Goal: Task Accomplishment & Management: Complete application form

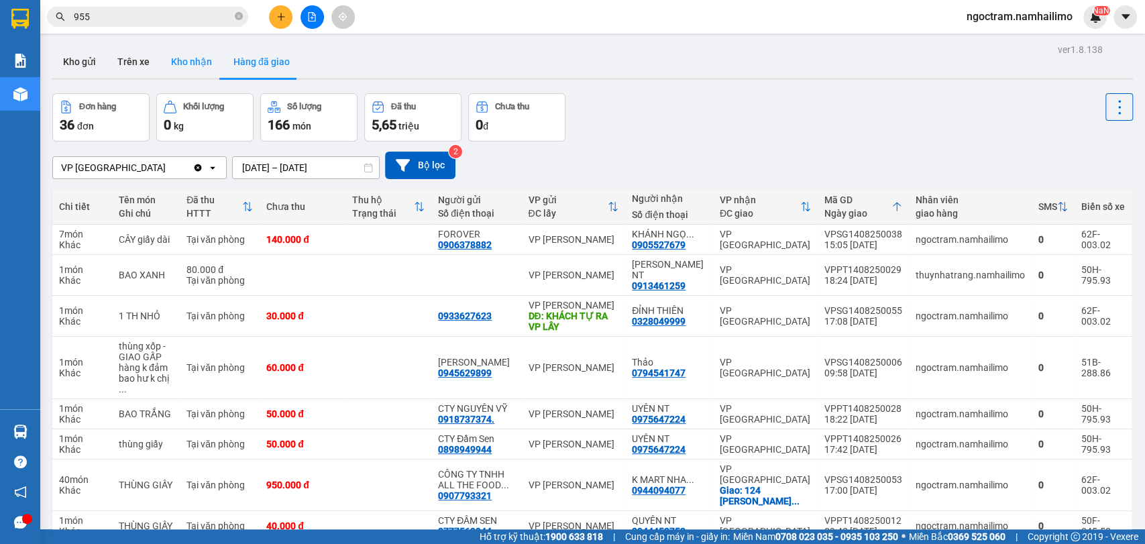
click at [197, 50] on button "Kho nhận" at bounding box center [191, 62] width 62 height 32
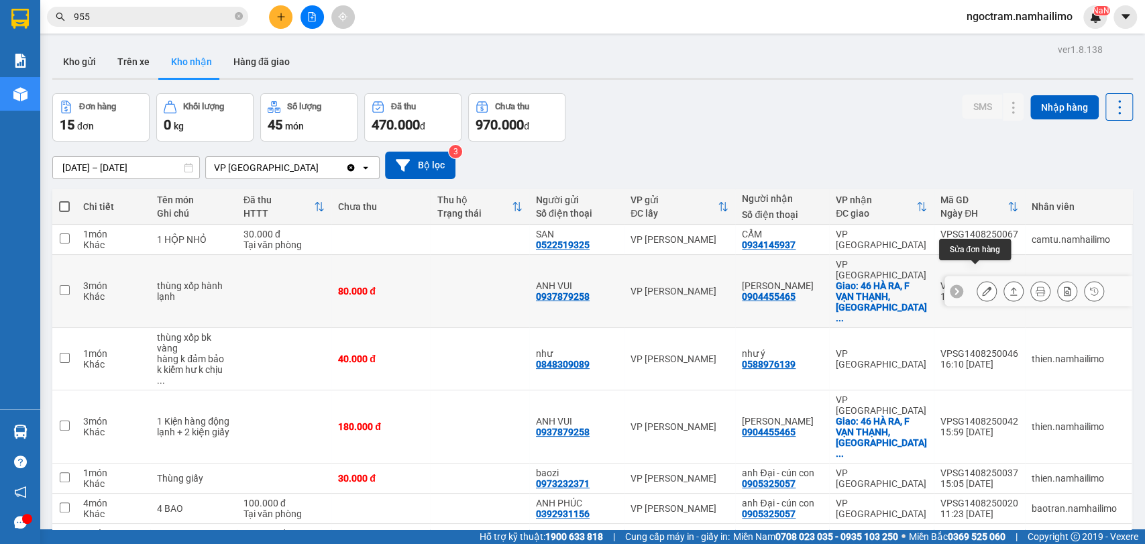
click at [982, 286] on icon at bounding box center [986, 290] width 9 height 9
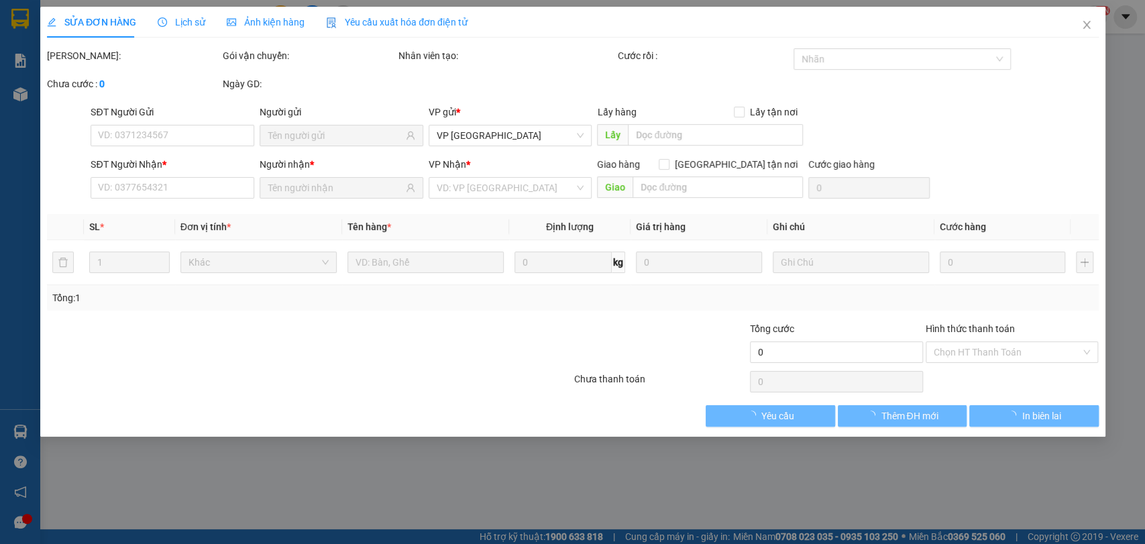
type input "0937879258"
type input "ANH VUI"
type input "0904455465"
type input "[PERSON_NAME]"
checkbox input "true"
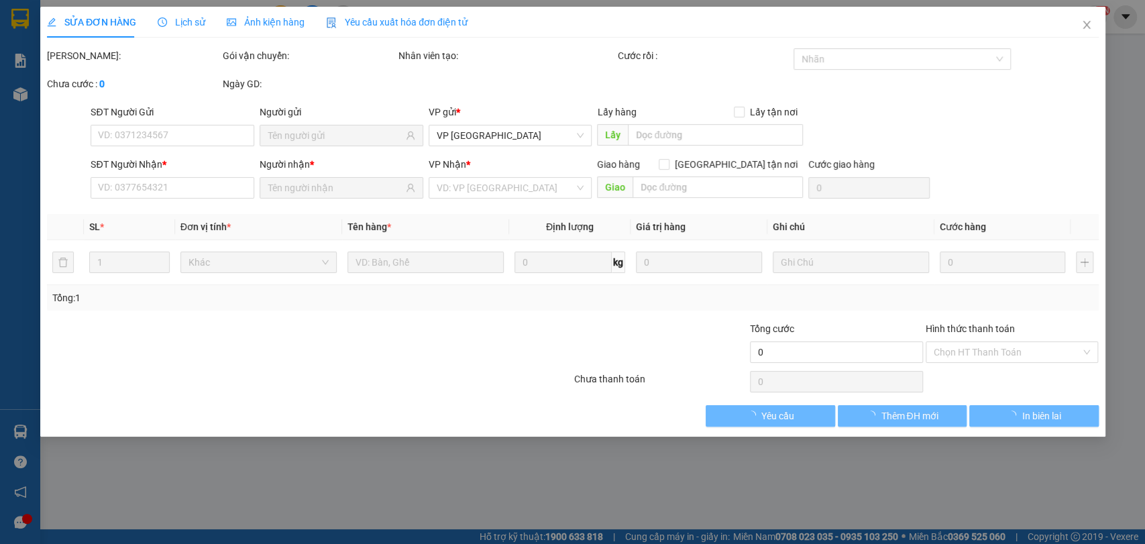
type input "46 HÀ RA, F VẠN THẠNH, [GEOGRAPHIC_DATA]"
type input "80.000"
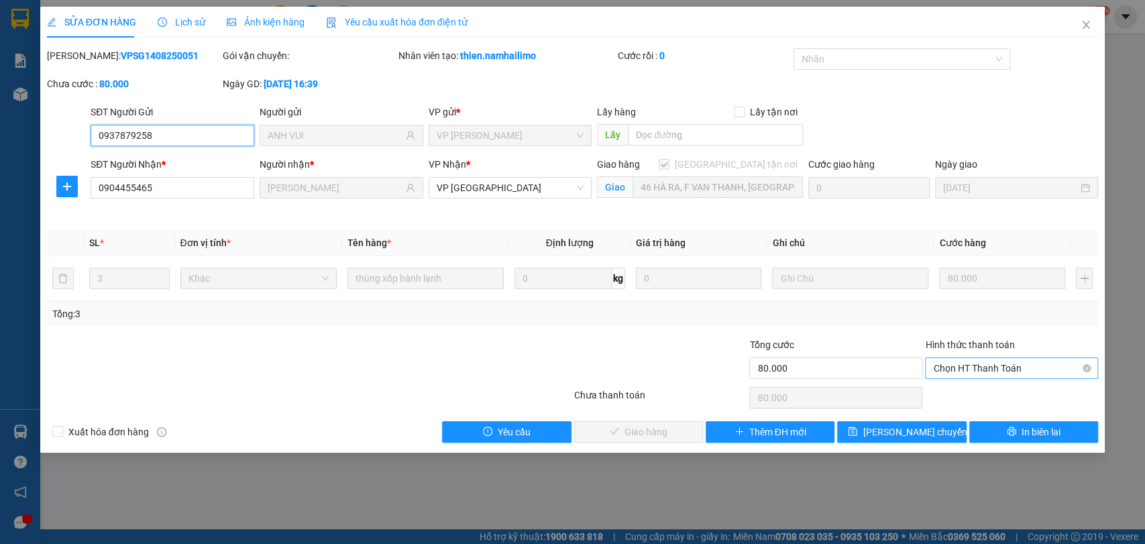
click at [962, 359] on span "Chọn HT Thanh Toán" at bounding box center [1011, 368] width 157 height 20
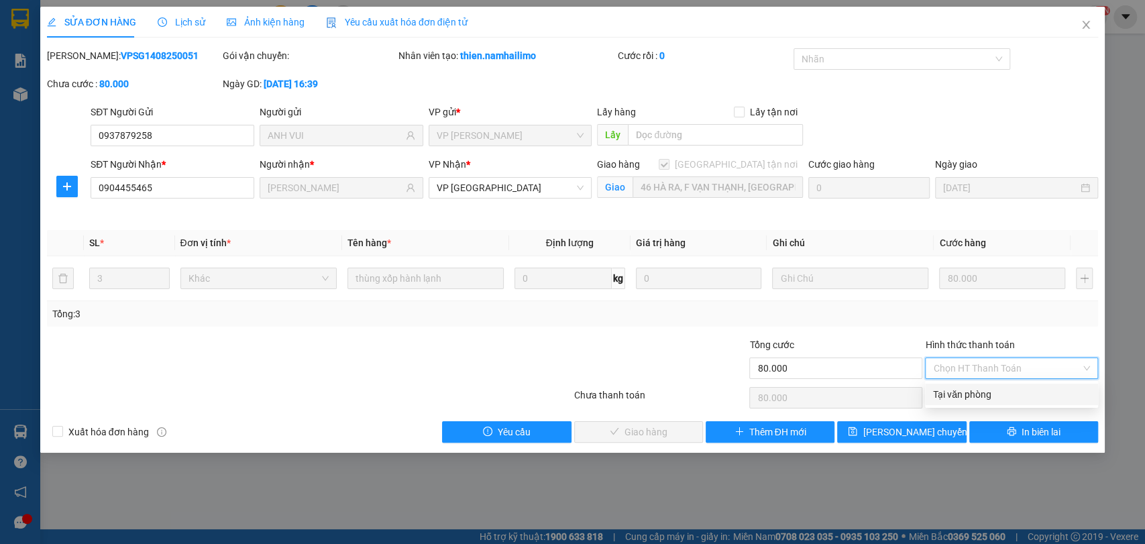
click at [964, 387] on div "Tại văn phòng" at bounding box center [1011, 394] width 157 height 15
type input "0"
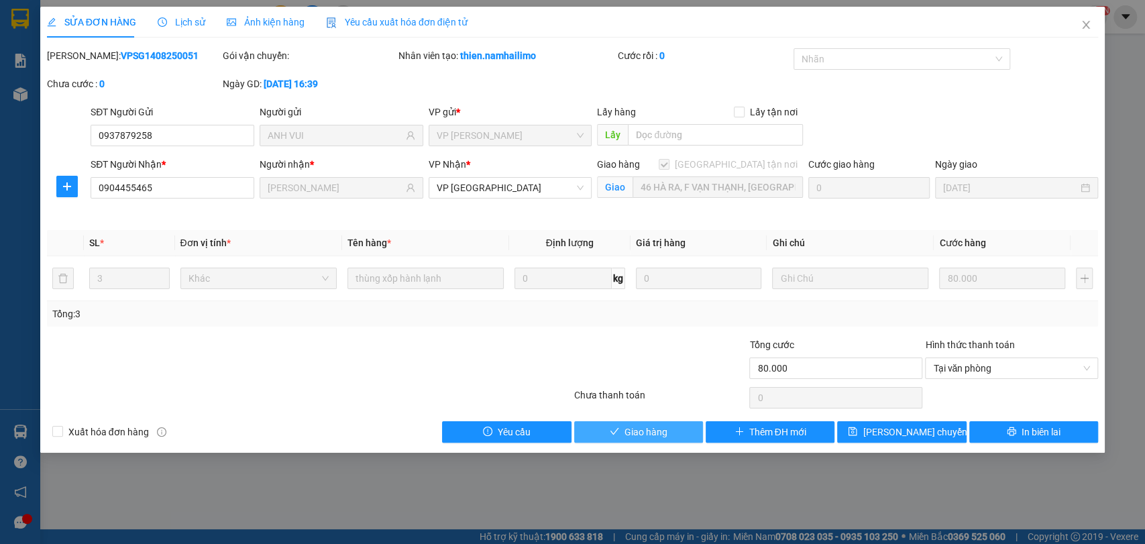
click at [629, 431] on span "Giao hàng" at bounding box center [646, 432] width 43 height 15
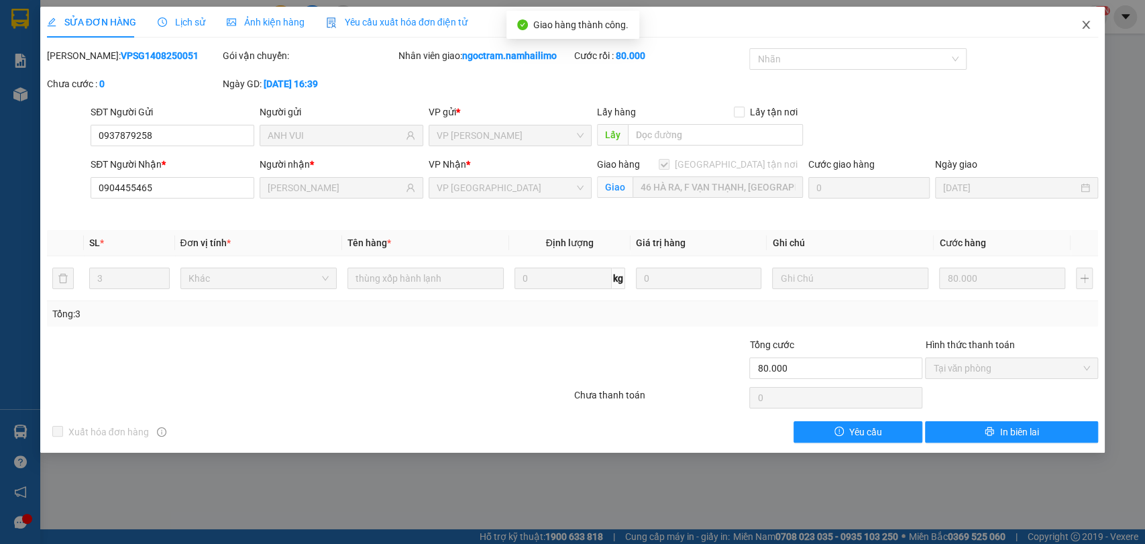
click at [1079, 27] on span "Close" at bounding box center [1086, 26] width 38 height 38
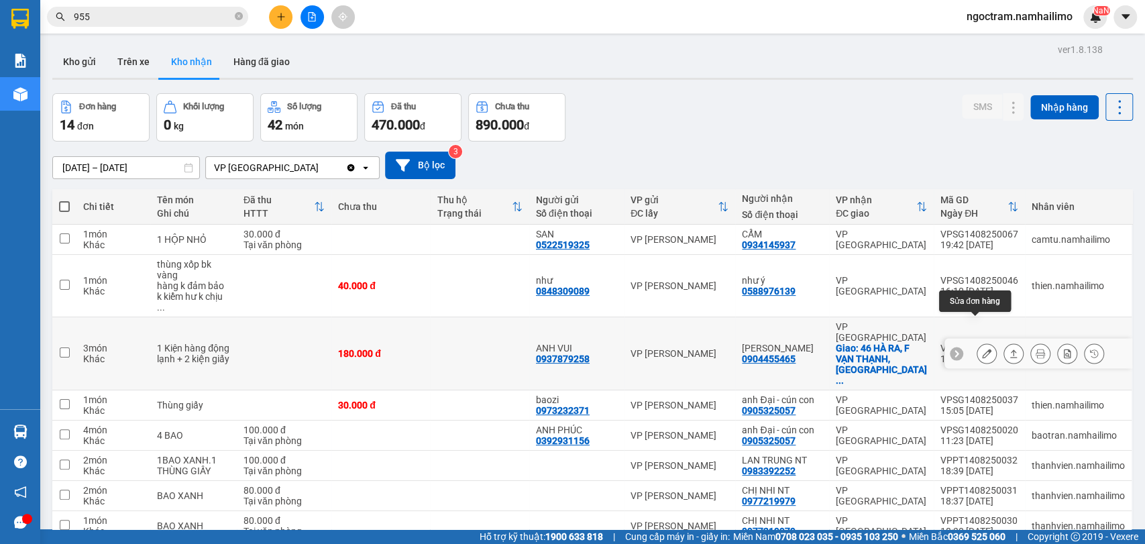
click at [977, 342] on button at bounding box center [986, 353] width 19 height 23
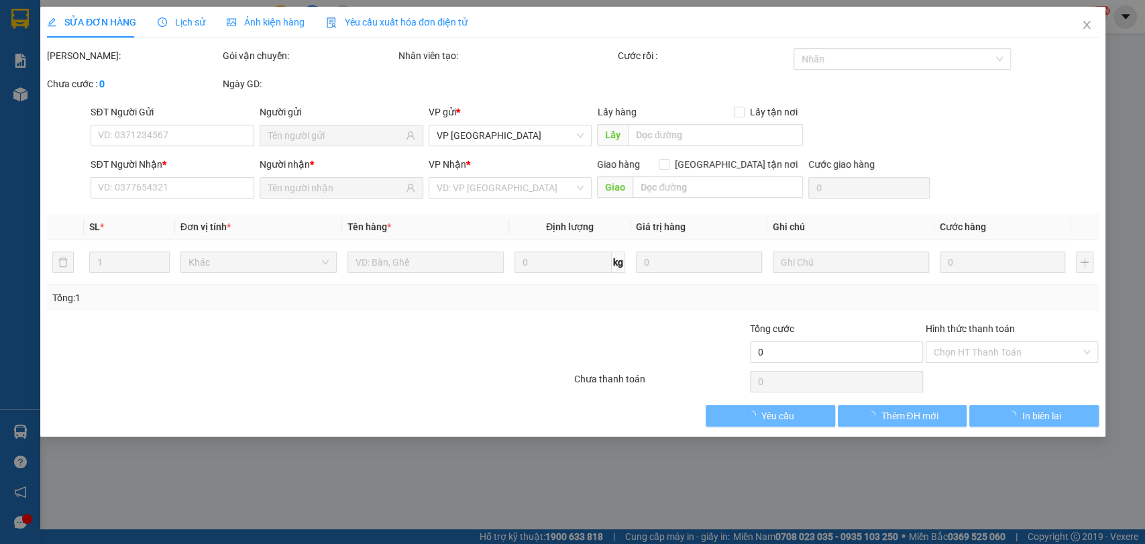
type input "0937879258"
type input "ANH VUI"
type input "0904455465"
type input "[PERSON_NAME]"
checkbox input "true"
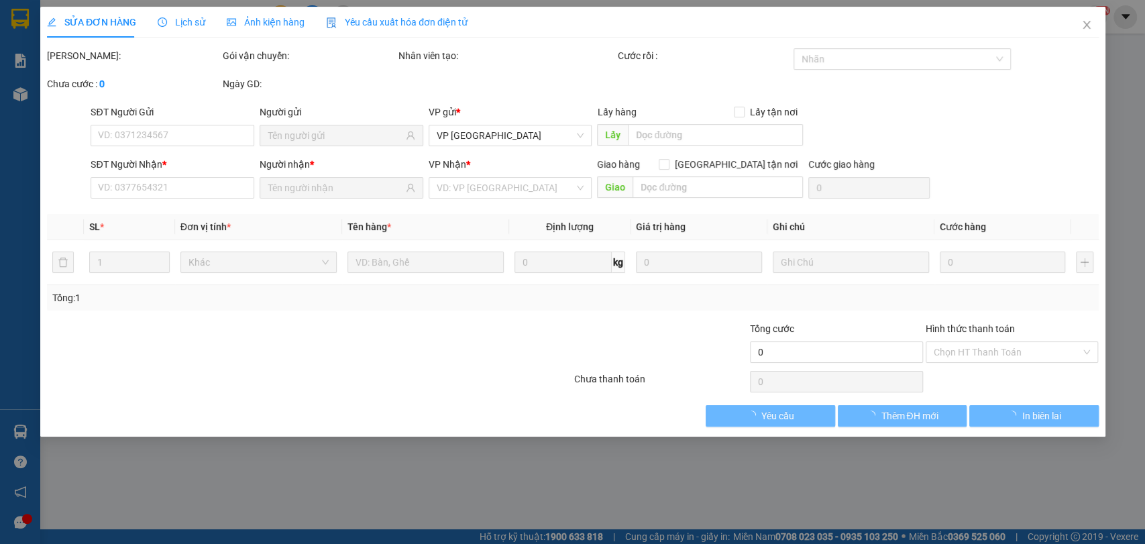
type input "46 HÀ RA, F VẠN THẠNH, [GEOGRAPHIC_DATA]"
type input "180.000"
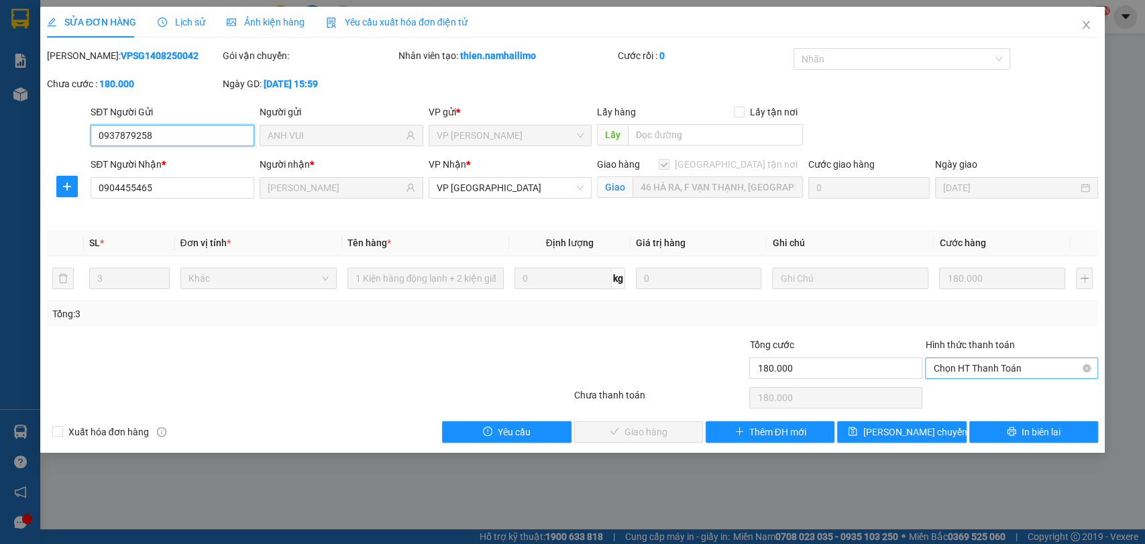
click at [1051, 376] on span "Chọn HT Thanh Toán" at bounding box center [1011, 368] width 157 height 20
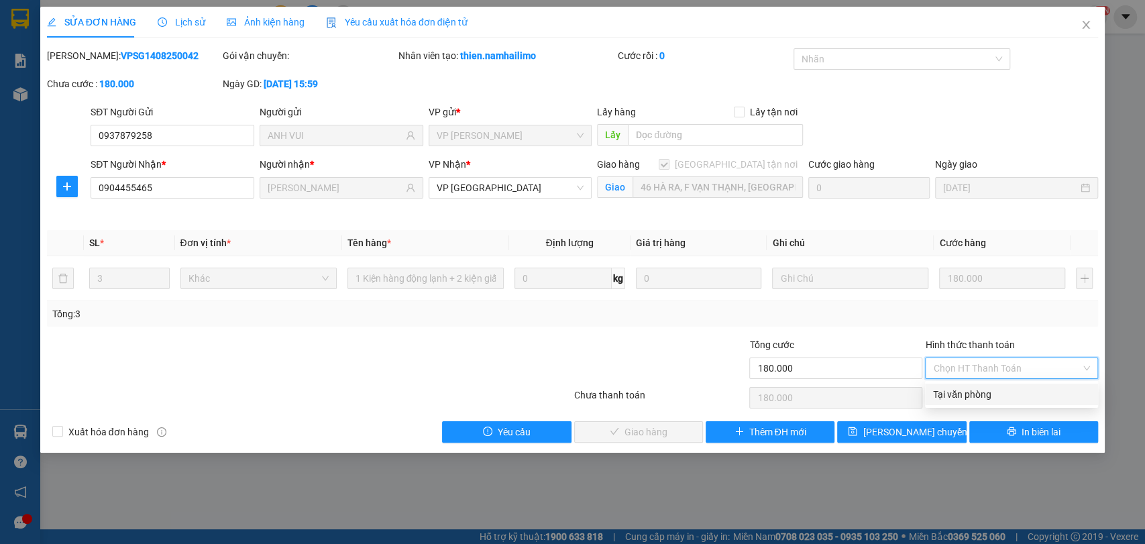
click at [1028, 392] on div "Tại văn phòng" at bounding box center [1011, 394] width 157 height 15
type input "0"
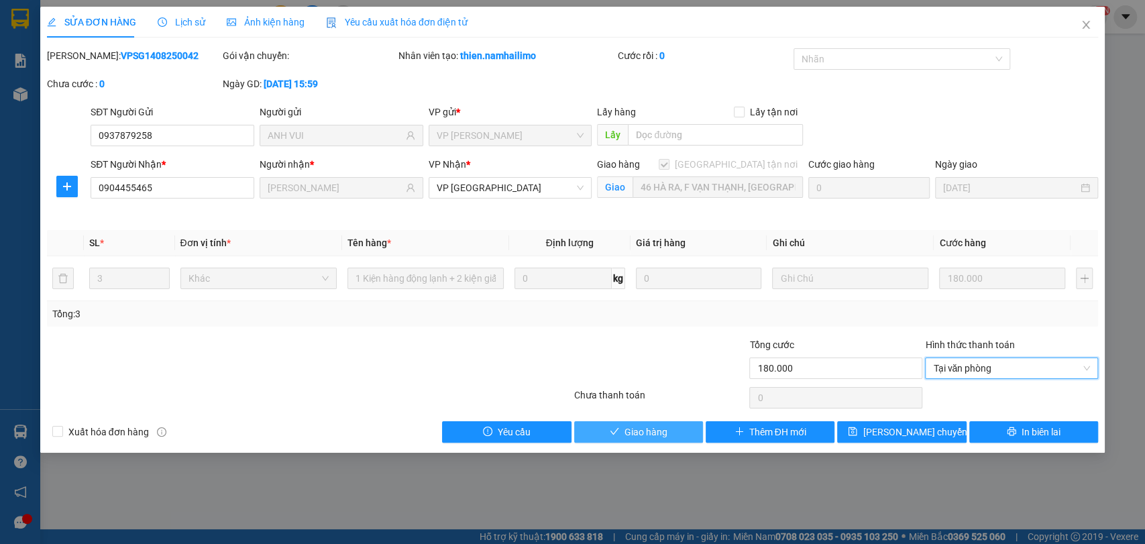
click at [623, 431] on button "Giao hàng" at bounding box center [638, 431] width 129 height 21
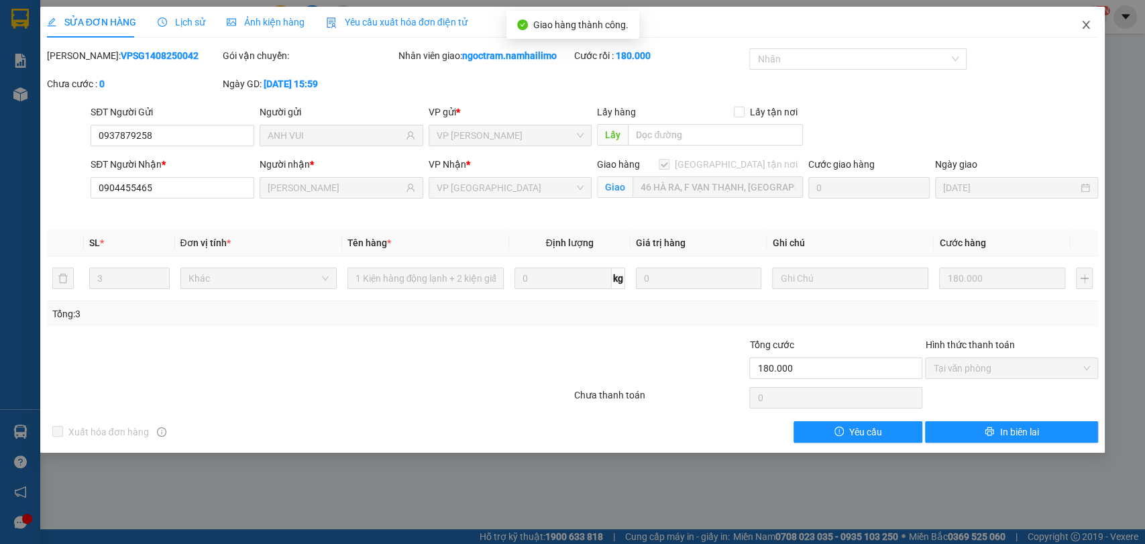
click at [1087, 30] on icon "close" at bounding box center [1086, 24] width 11 height 11
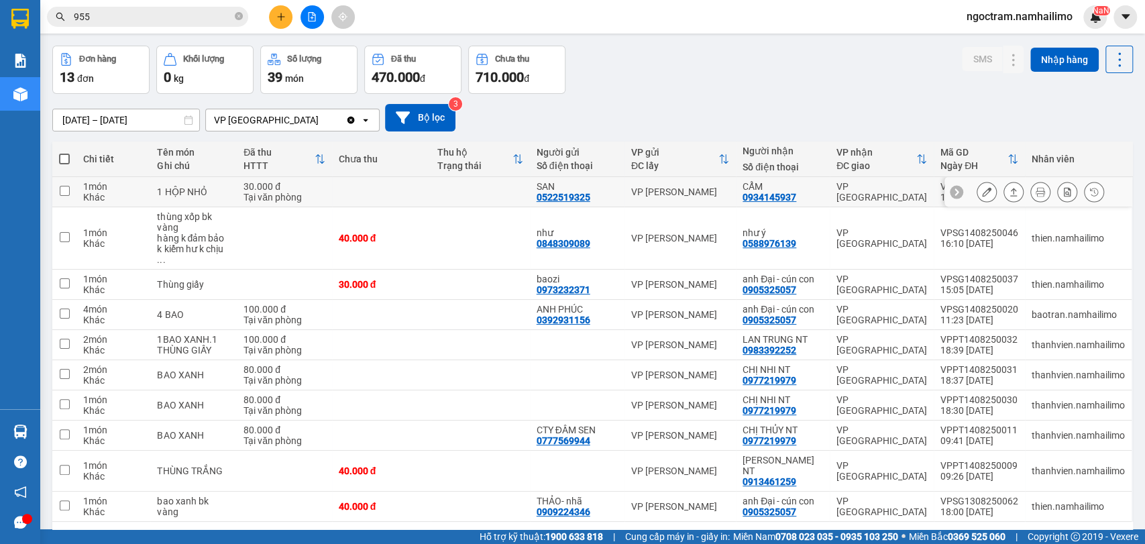
scroll to position [72, 0]
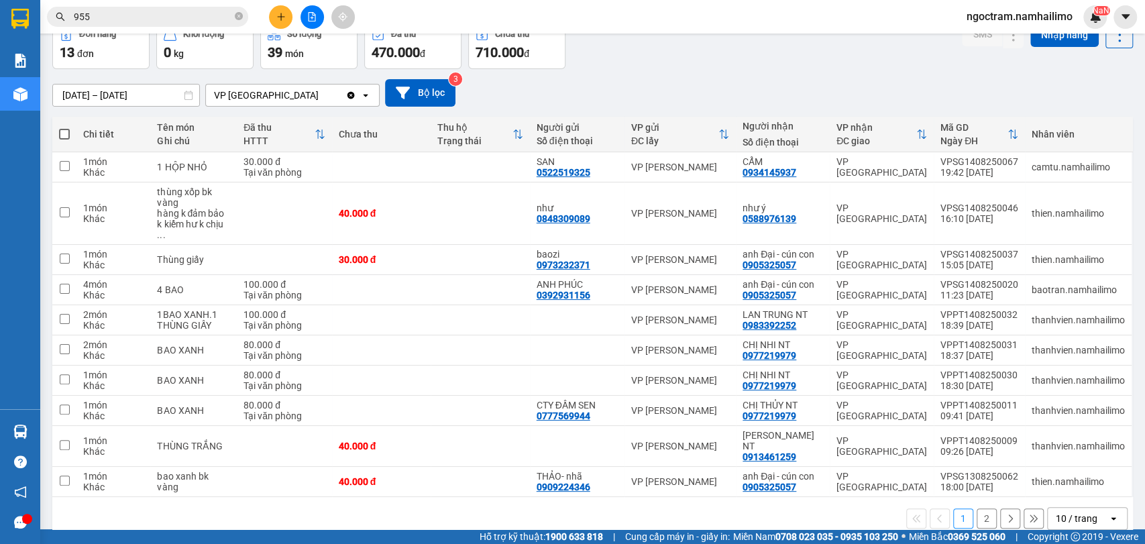
click at [977, 508] on button "2" at bounding box center [987, 518] width 20 height 20
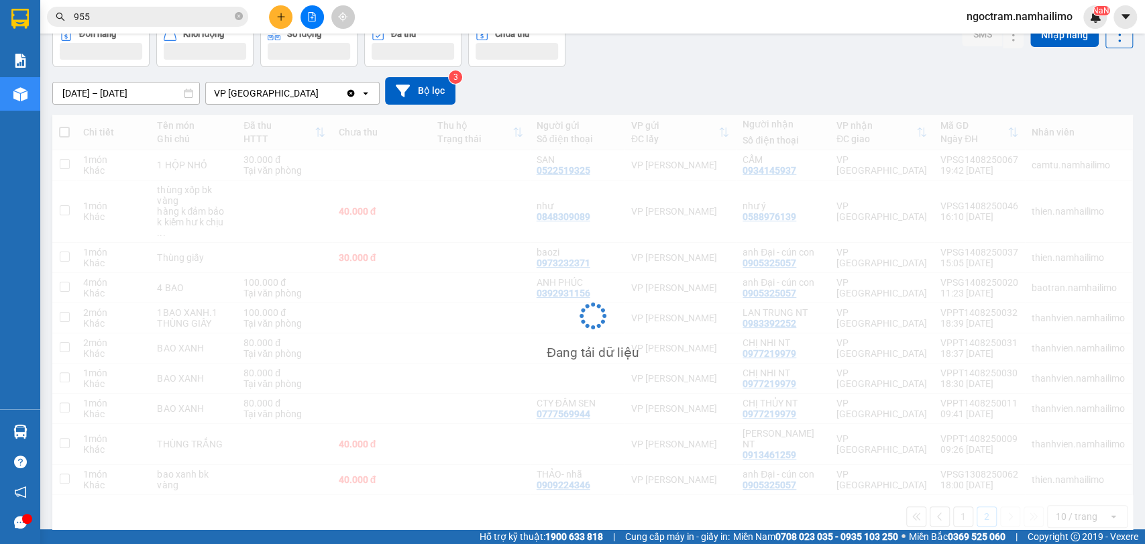
scroll to position [62, 0]
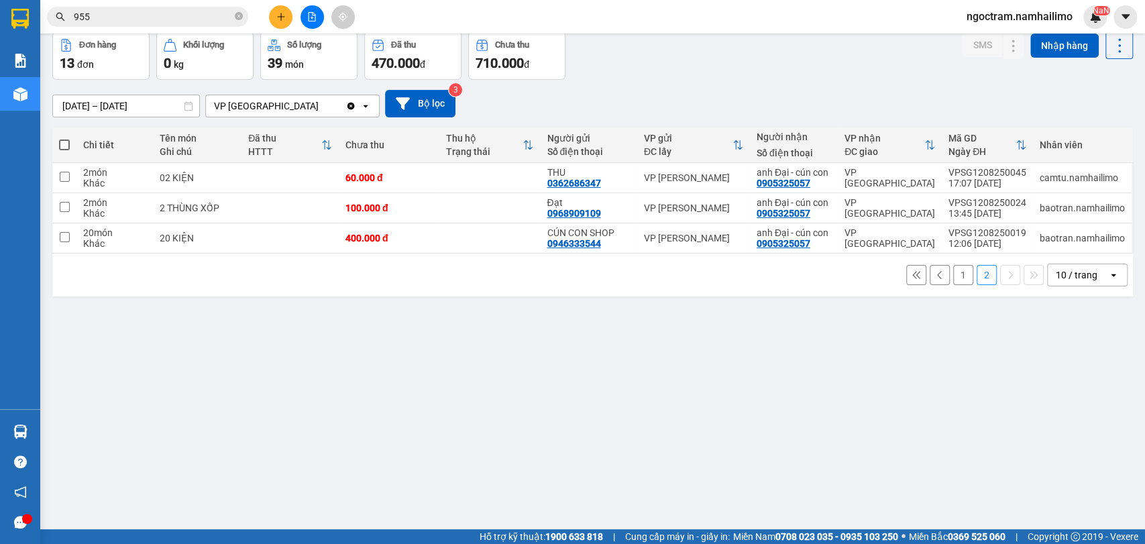
click at [953, 275] on button "1" at bounding box center [963, 275] width 20 height 20
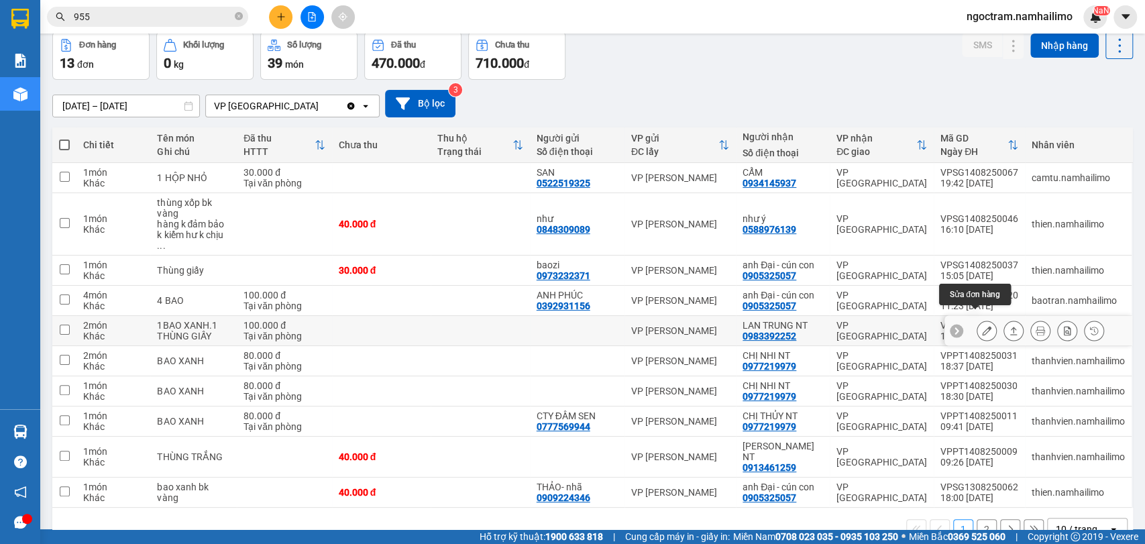
click at [981, 322] on button at bounding box center [986, 330] width 19 height 23
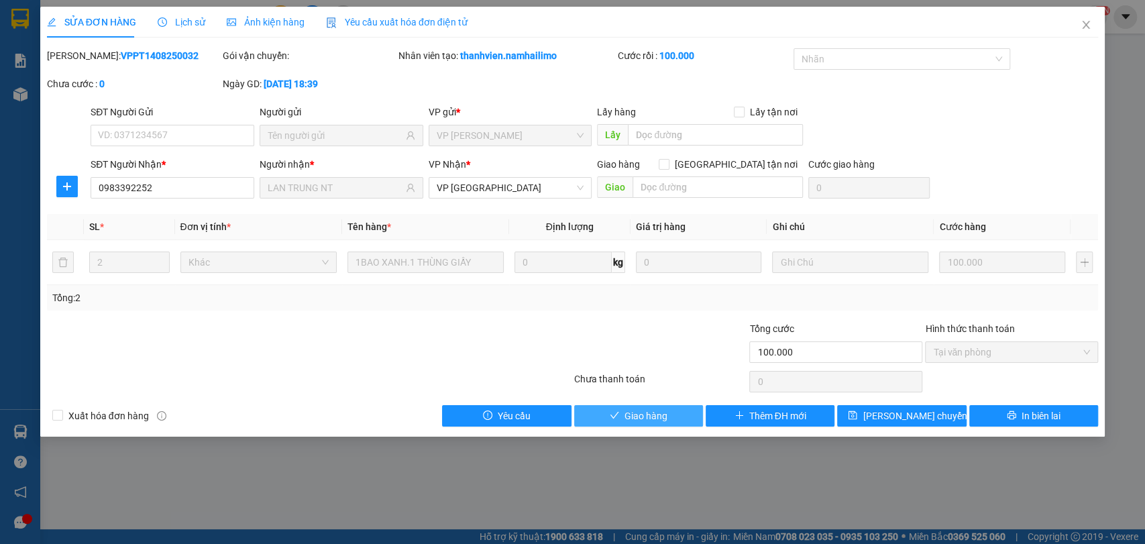
click at [614, 423] on button "Giao hàng" at bounding box center [638, 415] width 129 height 21
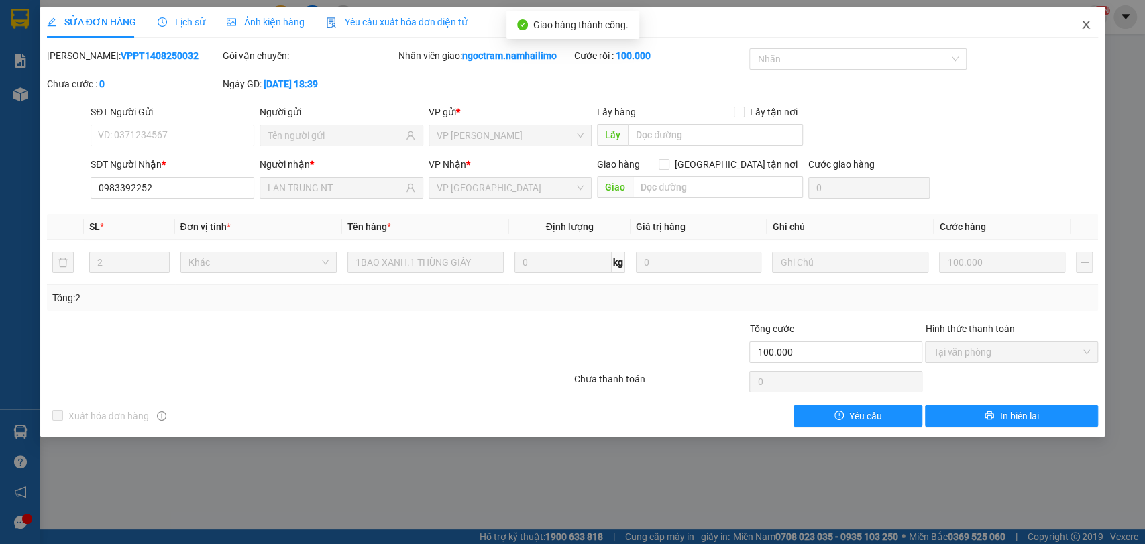
click at [1080, 20] on span "Close" at bounding box center [1086, 26] width 38 height 38
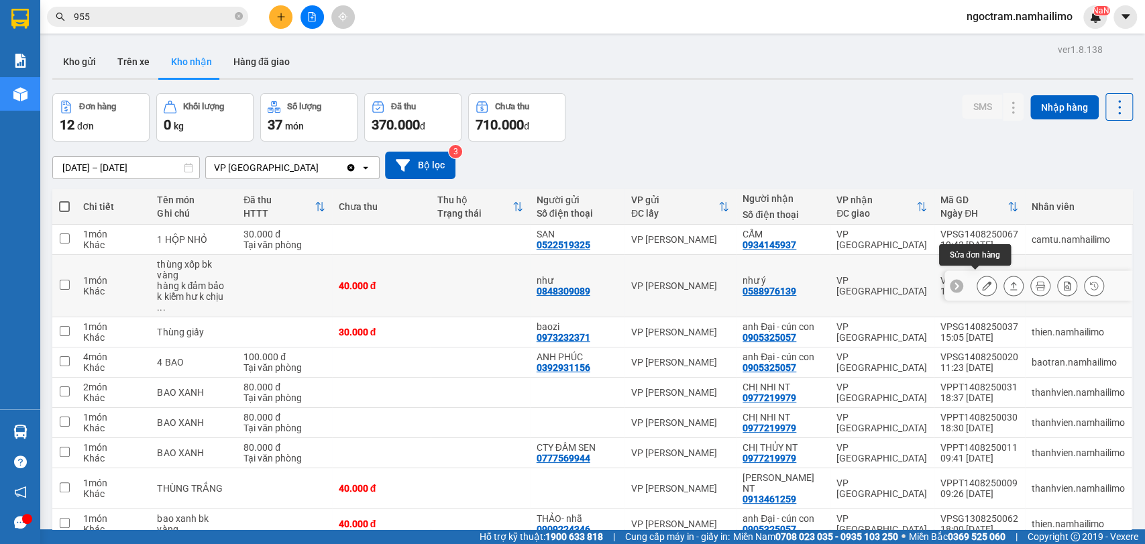
click at [982, 281] on icon at bounding box center [986, 285] width 9 height 9
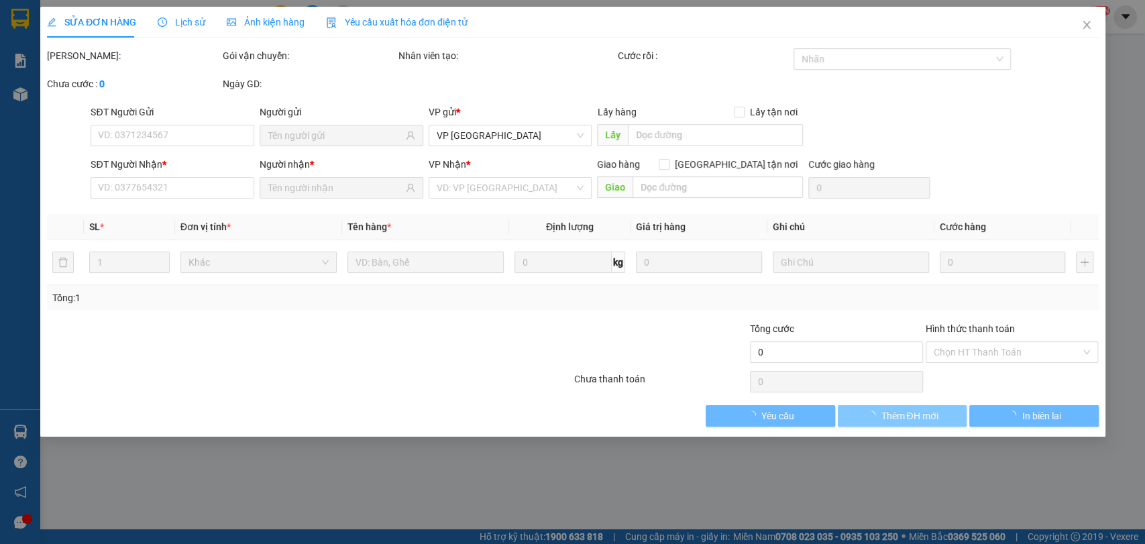
type input "0848309089"
type input "như"
type input "0588976139"
type input "như ý"
type input "40.000"
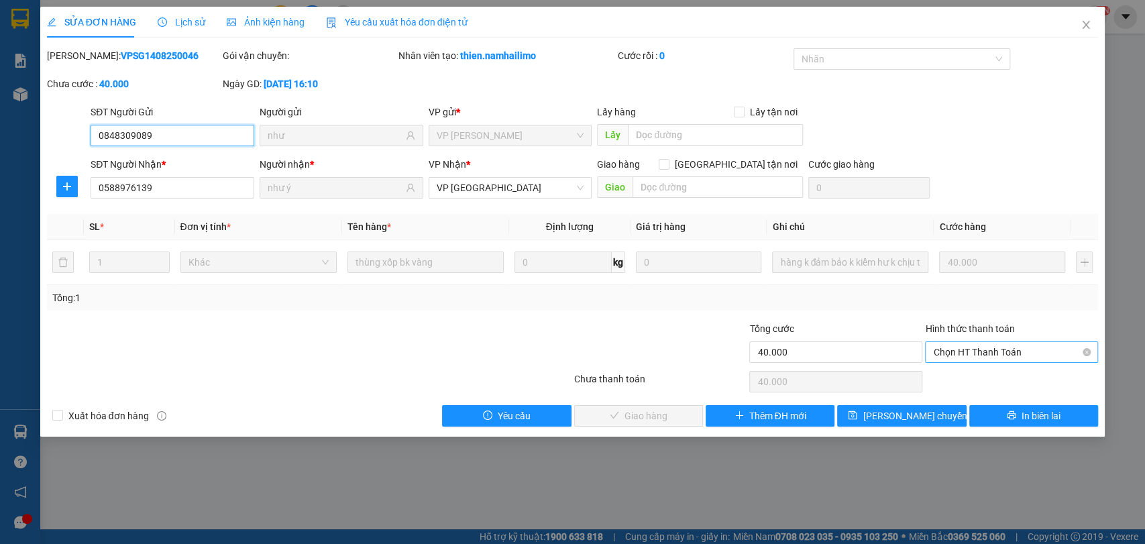
click at [1046, 348] on span "Chọn HT Thanh Toán" at bounding box center [1011, 352] width 157 height 20
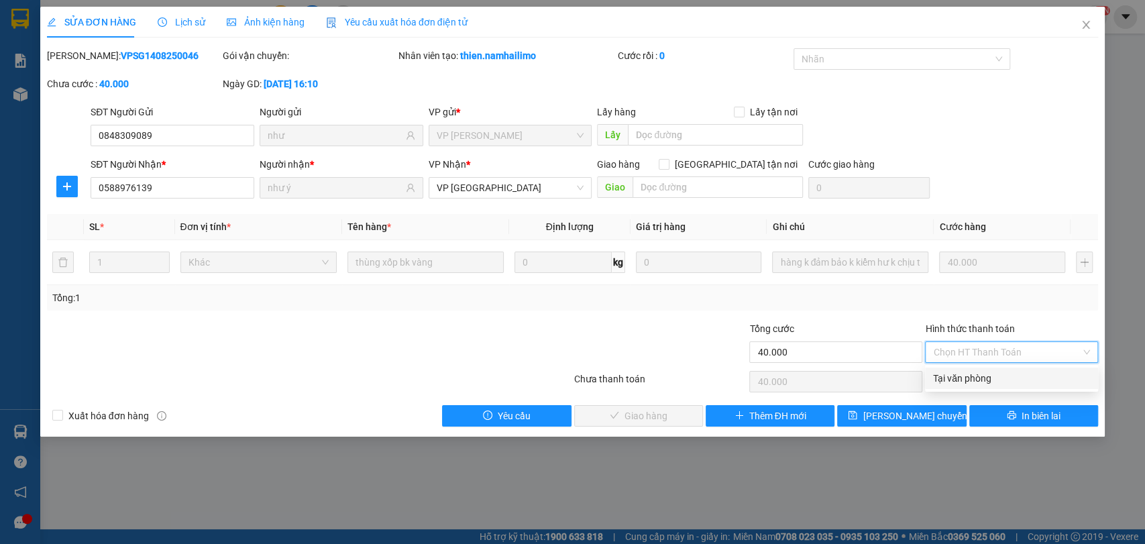
click at [1041, 376] on div "Tại văn phòng" at bounding box center [1011, 378] width 157 height 15
type input "0"
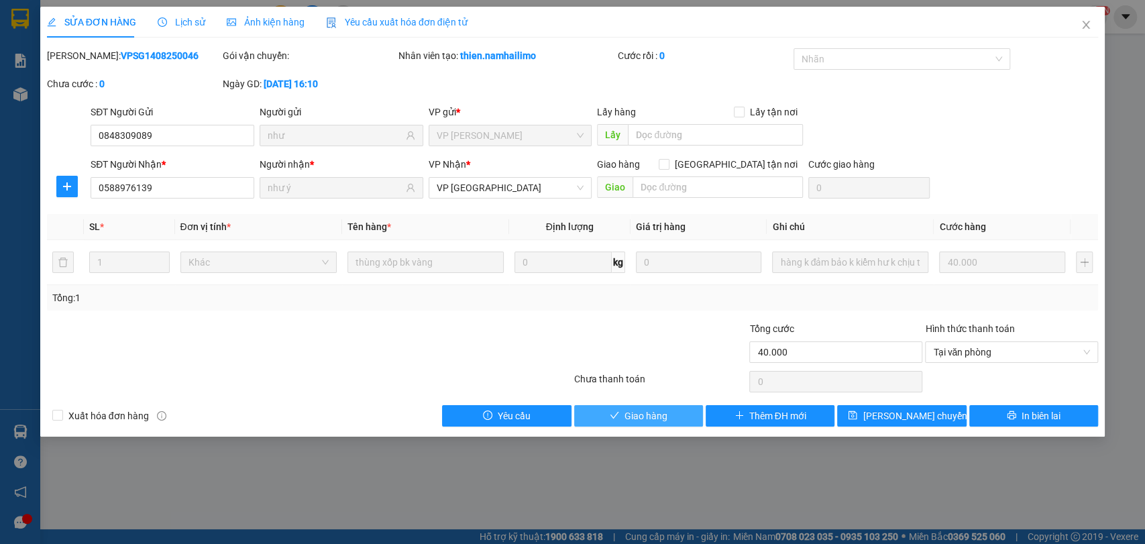
click at [653, 413] on span "Giao hàng" at bounding box center [646, 416] width 43 height 15
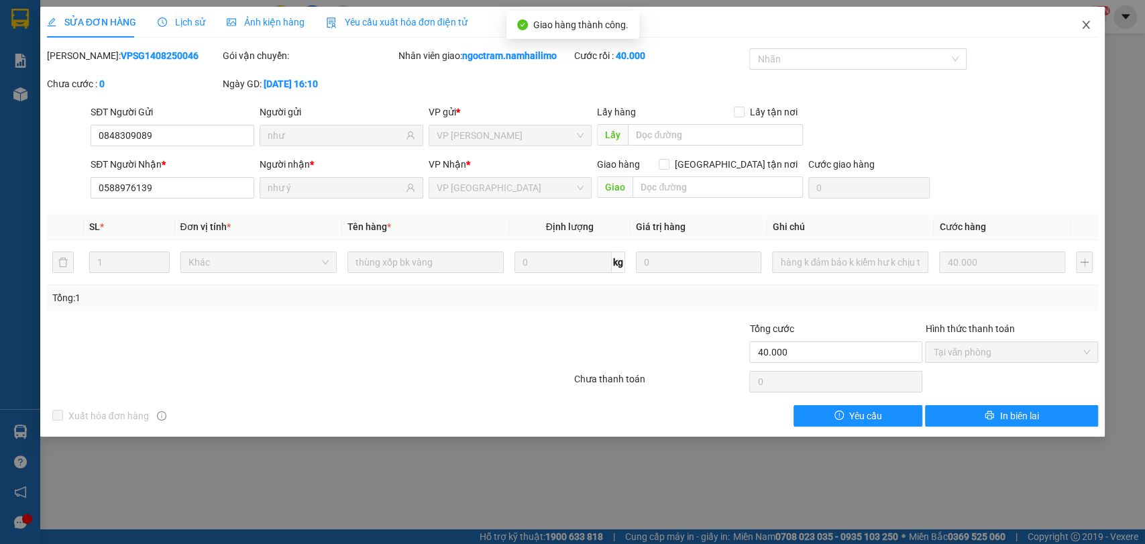
click at [1079, 28] on span "Close" at bounding box center [1086, 26] width 38 height 38
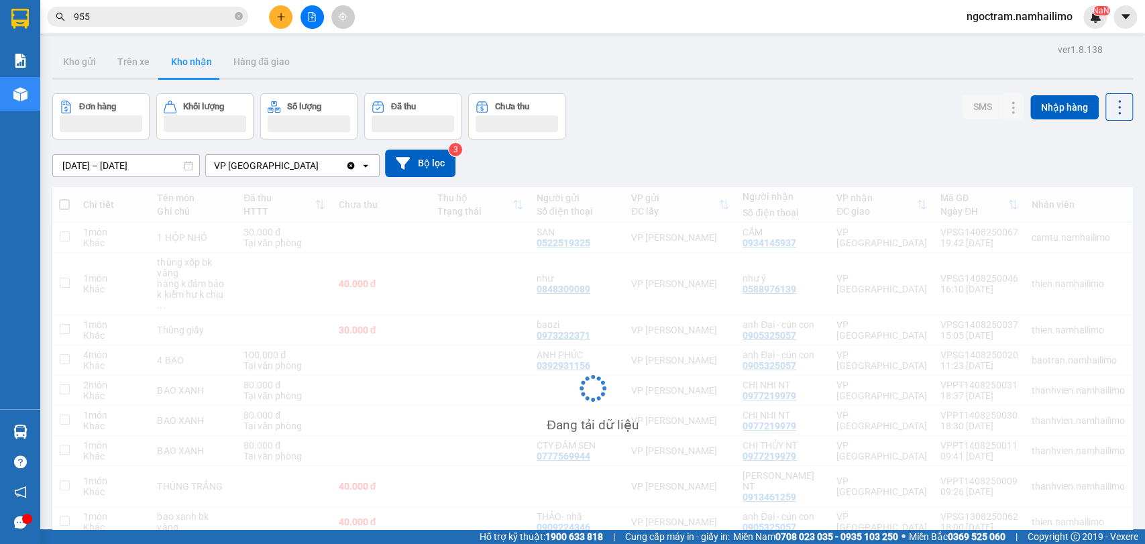
click at [1085, 27] on div "ngoctram.[PERSON_NAME]" at bounding box center [1031, 16] width 151 height 23
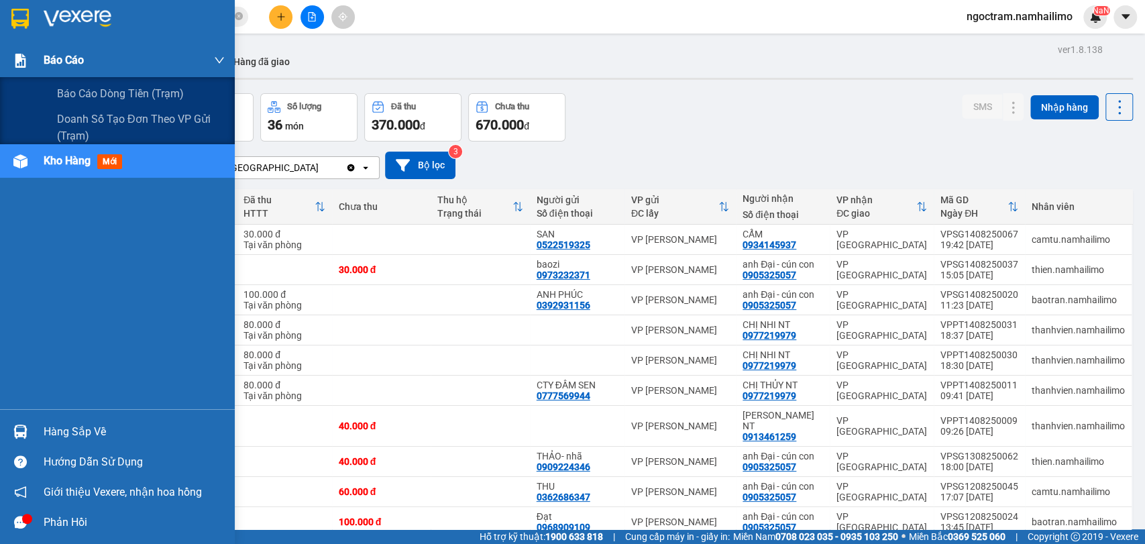
click at [91, 66] on div "Báo cáo" at bounding box center [134, 61] width 181 height 34
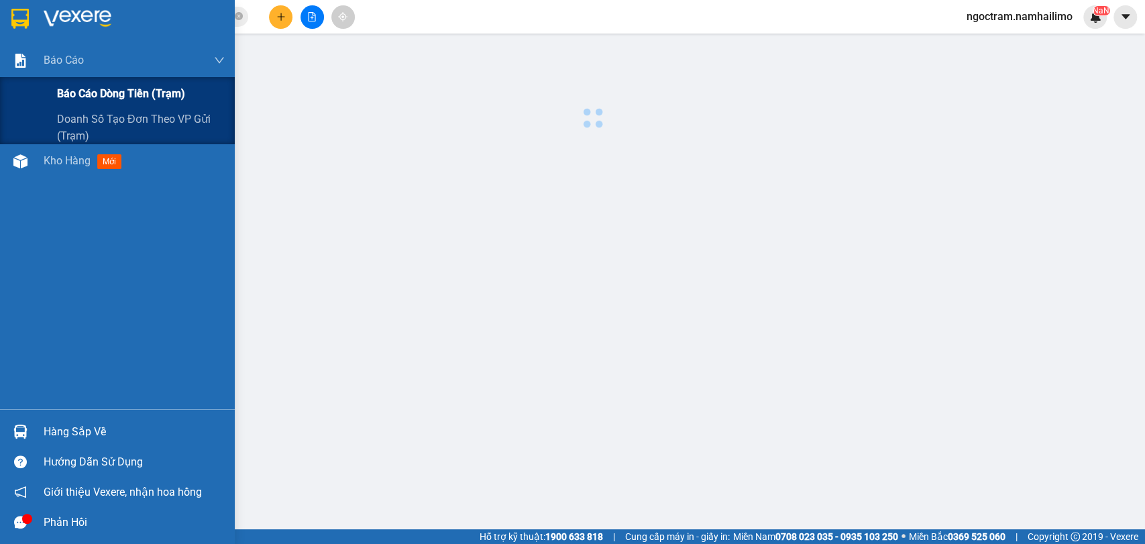
click at [105, 87] on span "Báo cáo dòng tiền (trạm)" at bounding box center [121, 93] width 128 height 17
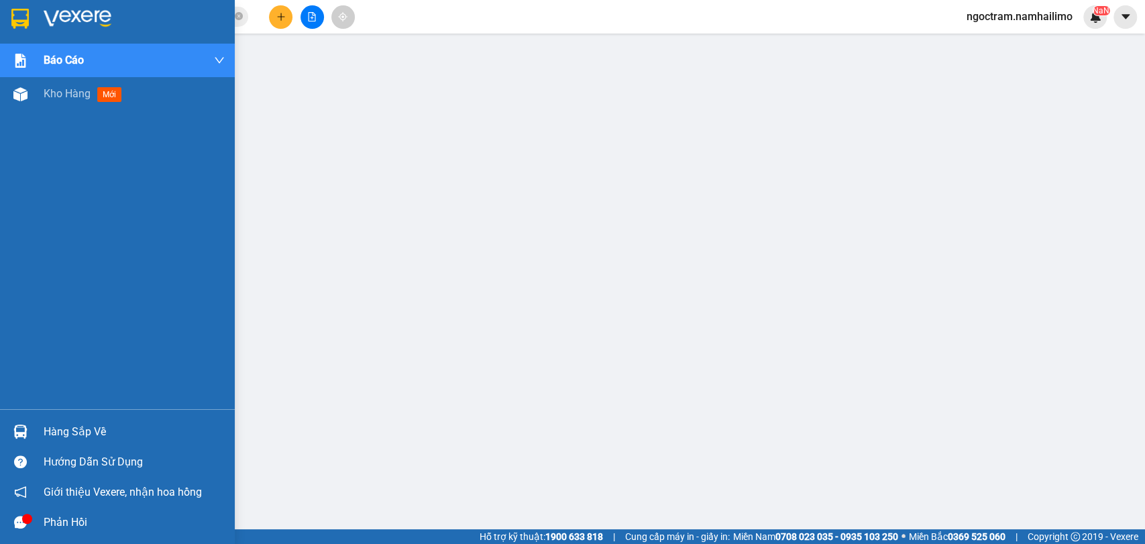
click at [21, 9] on img at bounding box center [19, 19] width 17 height 20
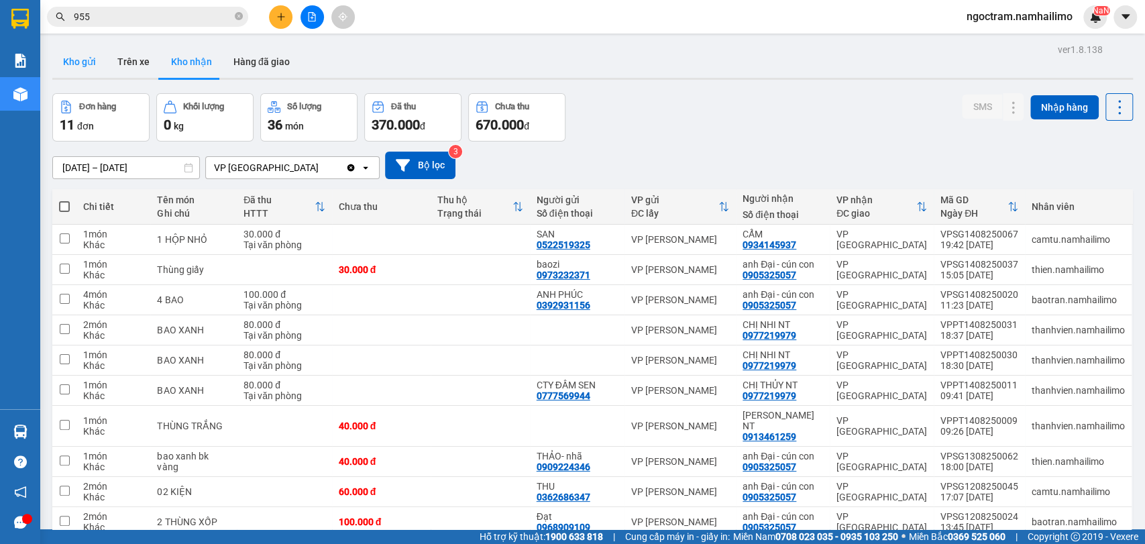
click at [78, 65] on button "Kho gửi" at bounding box center [79, 62] width 54 height 32
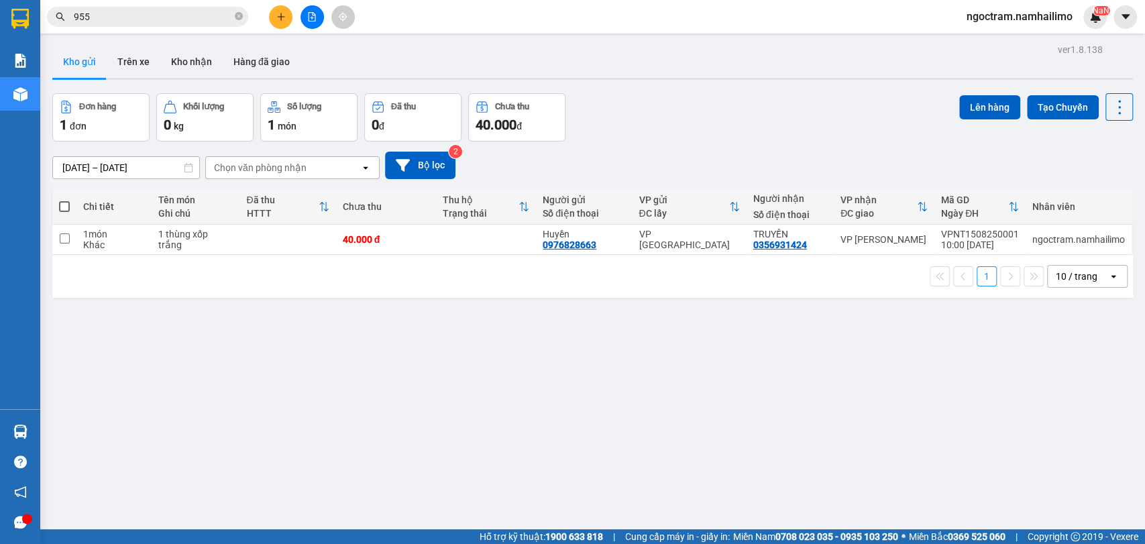
click at [68, 205] on span at bounding box center [64, 206] width 11 height 11
click at [64, 200] on input "checkbox" at bounding box center [64, 200] width 0 height 0
checkbox input "true"
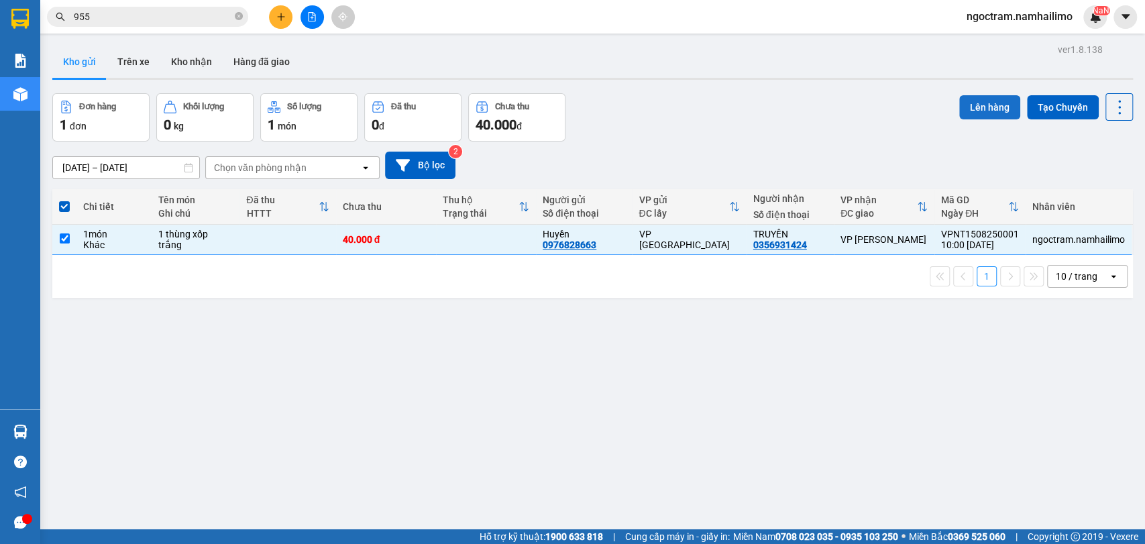
click at [967, 99] on button "Lên hàng" at bounding box center [989, 107] width 61 height 24
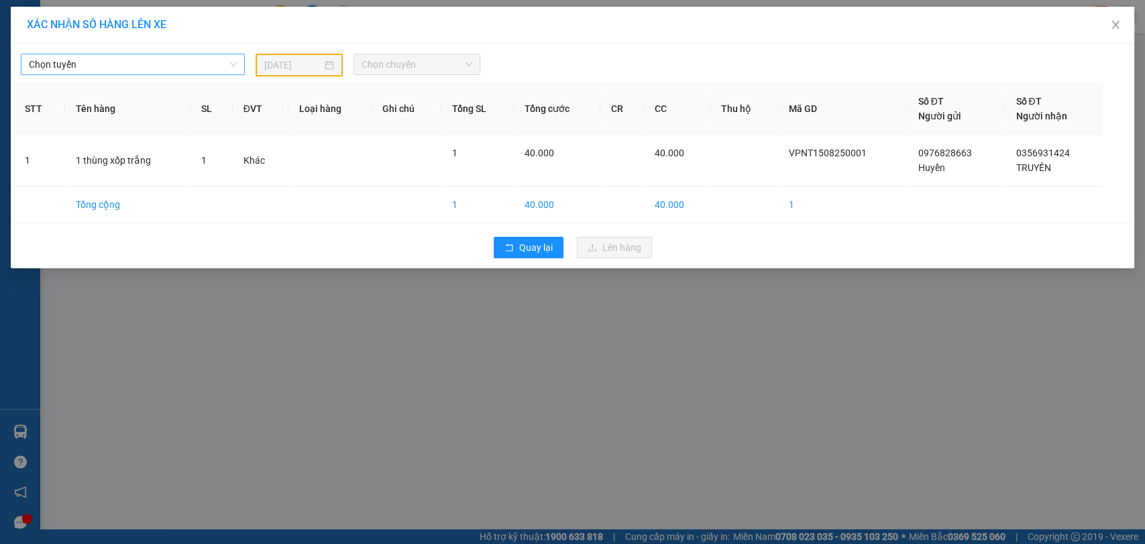
click at [128, 56] on span "Chọn tuyến" at bounding box center [133, 64] width 208 height 20
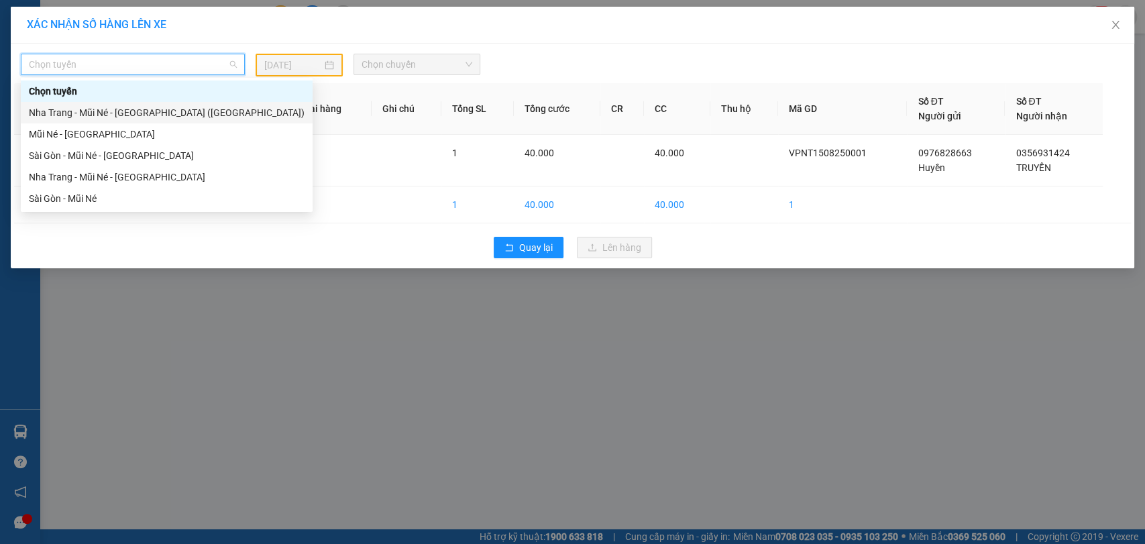
drag, startPoint x: 145, startPoint y: 112, endPoint x: 211, endPoint y: 103, distance: 67.0
click at [147, 112] on div "Nha Trang - Mũi Né - [GEOGRAPHIC_DATA] ([GEOGRAPHIC_DATA])" at bounding box center [167, 112] width 276 height 15
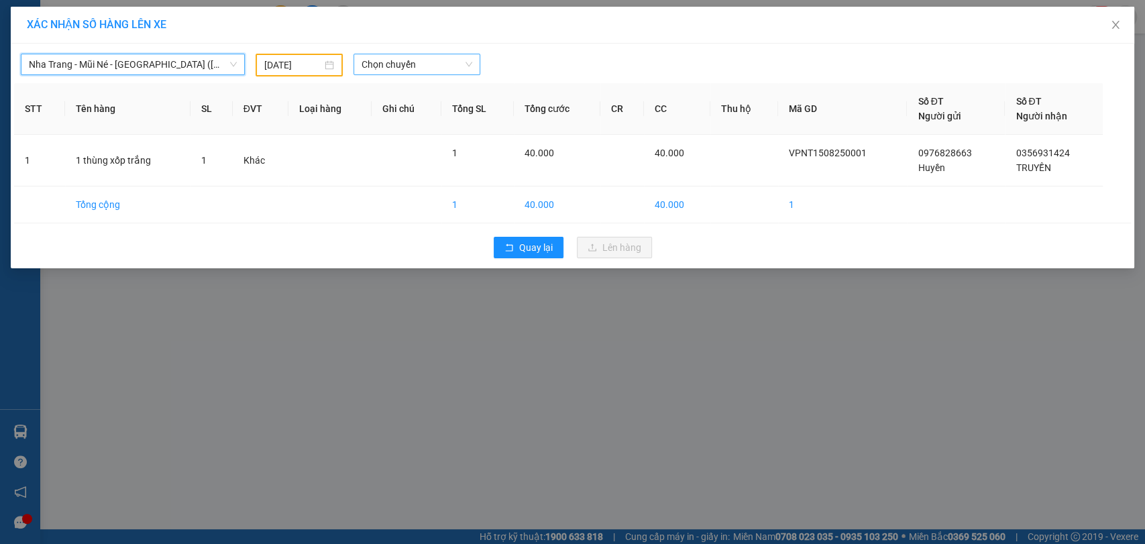
click at [413, 64] on span "Chọn chuyến" at bounding box center [417, 64] width 110 height 20
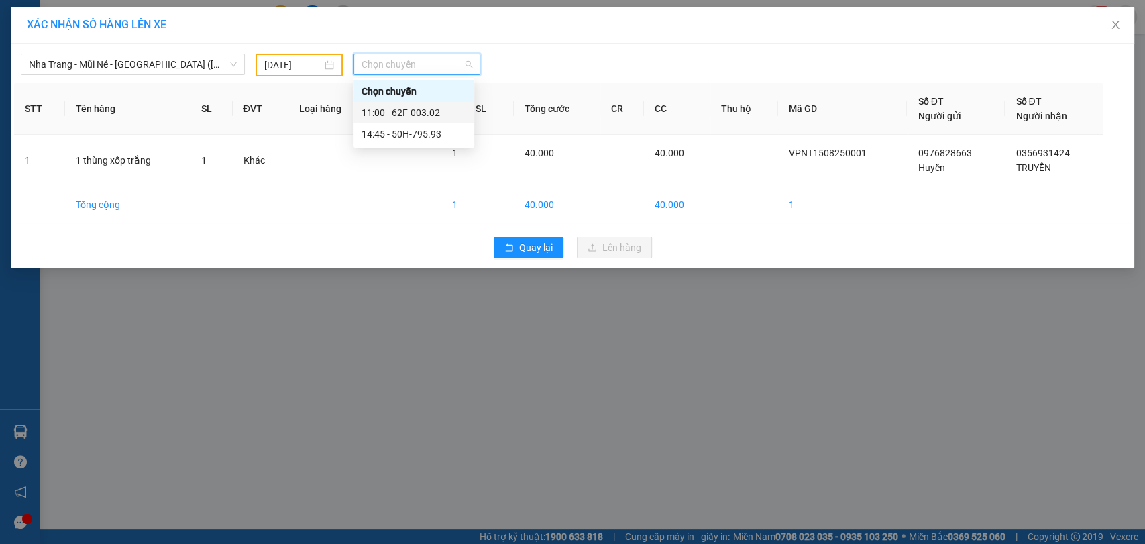
drag, startPoint x: 429, startPoint y: 120, endPoint x: 443, endPoint y: 125, distance: 15.1
click at [429, 120] on div "11:00 - 62F-003.02" at bounding box center [414, 112] width 121 height 21
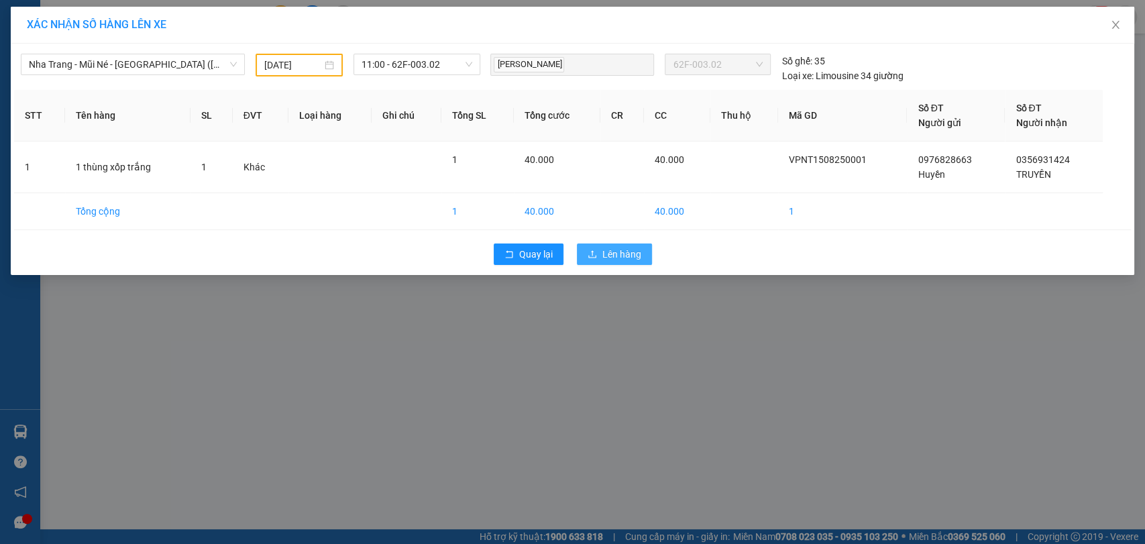
click at [617, 249] on span "Lên hàng" at bounding box center [621, 254] width 39 height 15
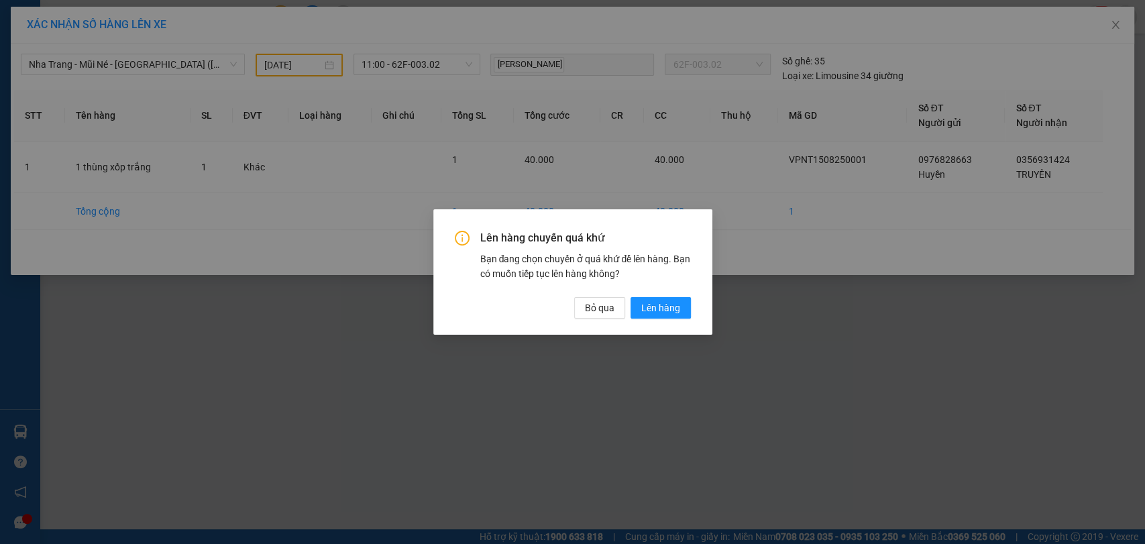
click at [574, 173] on div "Lên hàng chuyến quá khứ Bạn đang chọn chuyến ở quá khứ để lên hàng. Bạn có muốn…" at bounding box center [572, 272] width 1145 height 544
click at [590, 303] on span "Bỏ qua" at bounding box center [600, 308] width 30 height 15
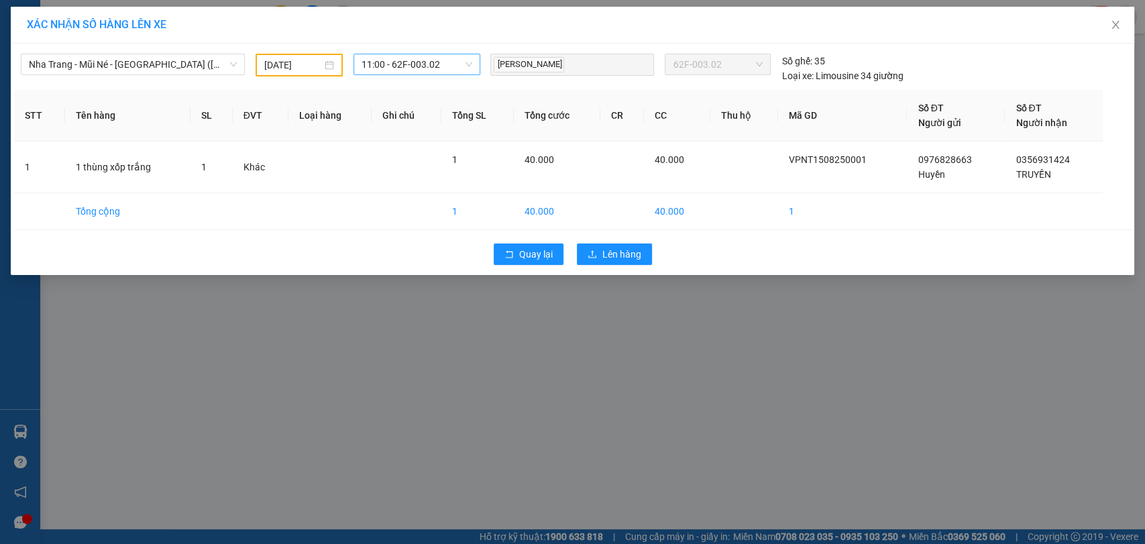
click at [370, 62] on span "11:00 - 62F-003.02" at bounding box center [417, 64] width 110 height 20
click at [288, 58] on input "[DATE]" at bounding box center [293, 65] width 58 height 15
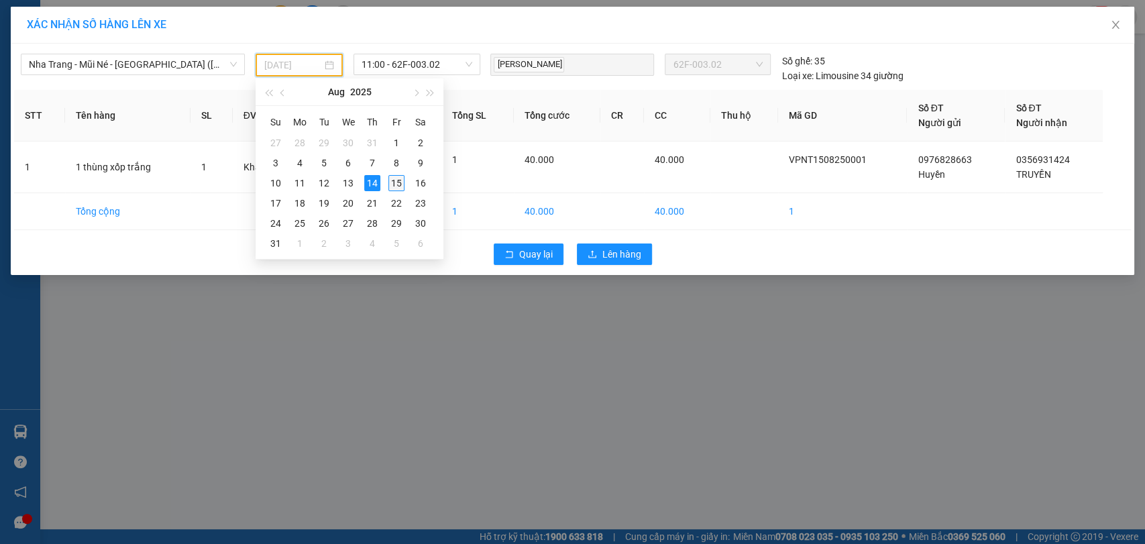
click at [402, 184] on div "15" at bounding box center [396, 183] width 16 height 16
type input "[DATE]"
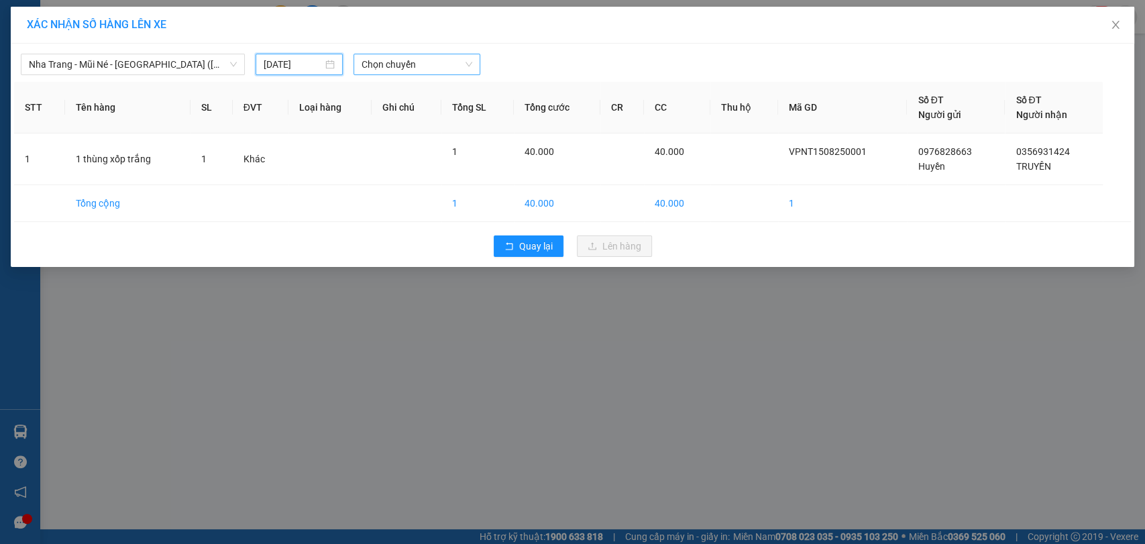
drag, startPoint x: 401, startPoint y: 80, endPoint x: 412, endPoint y: 70, distance: 14.7
click at [402, 80] on div "[GEOGRAPHIC_DATA] - Mũi Né - [GEOGRAPHIC_DATA] ([GEOGRAPHIC_DATA]) [DATE] Chọn …" at bounding box center [573, 155] width 1124 height 223
click at [413, 64] on span "Chọn chuyến" at bounding box center [417, 64] width 110 height 20
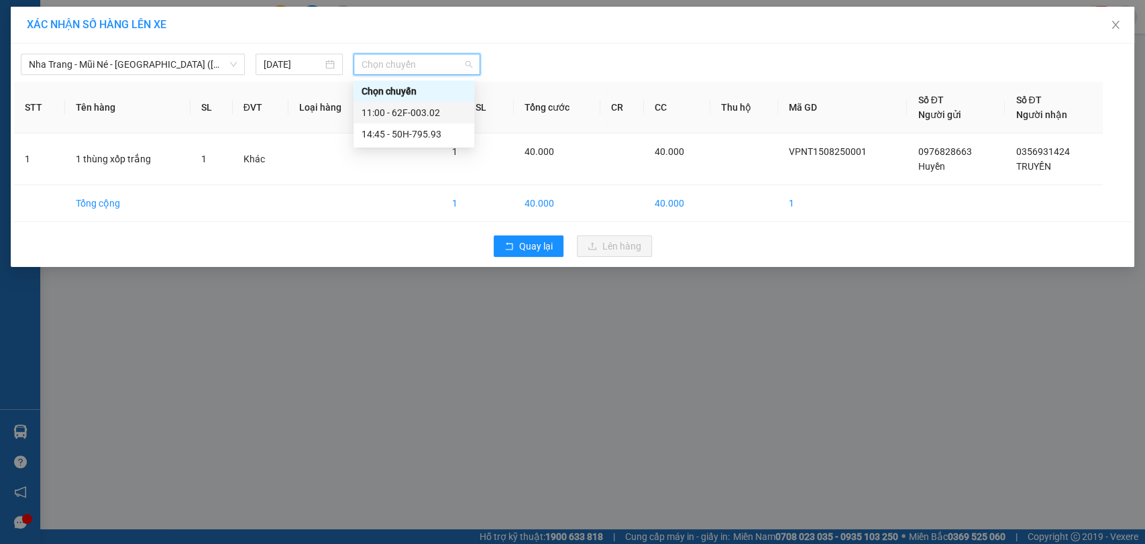
click at [421, 122] on div "11:00 - 62F-003.02" at bounding box center [414, 112] width 121 height 21
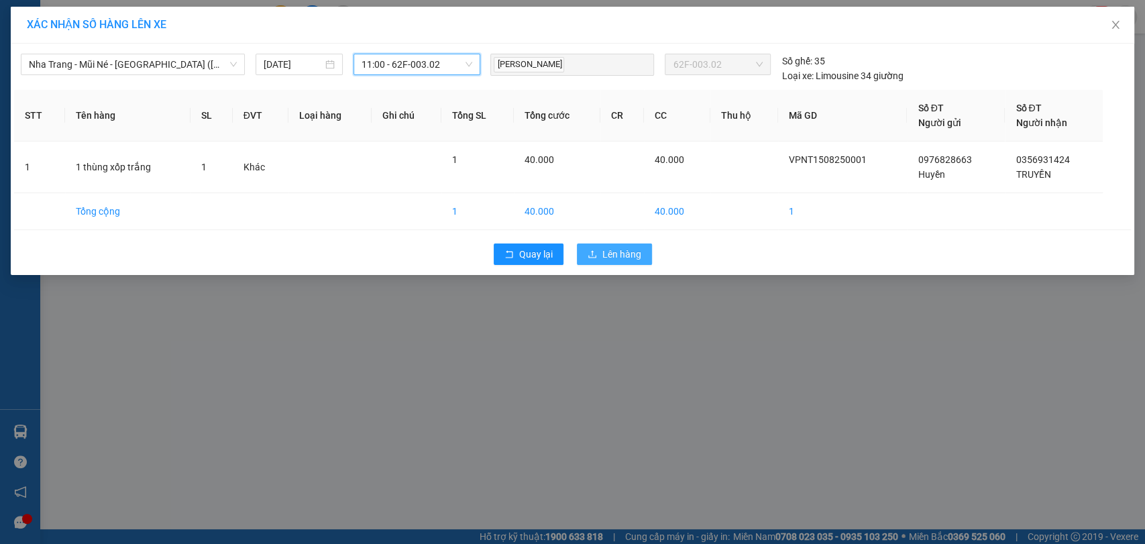
click at [596, 250] on icon "upload" at bounding box center [592, 254] width 9 height 9
